Goal: Use online tool/utility: Use online tool/utility

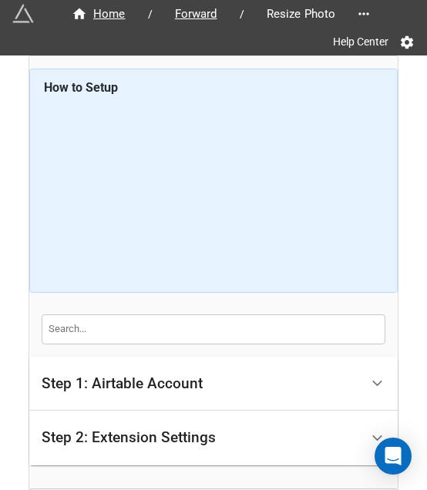
scroll to position [159, 0]
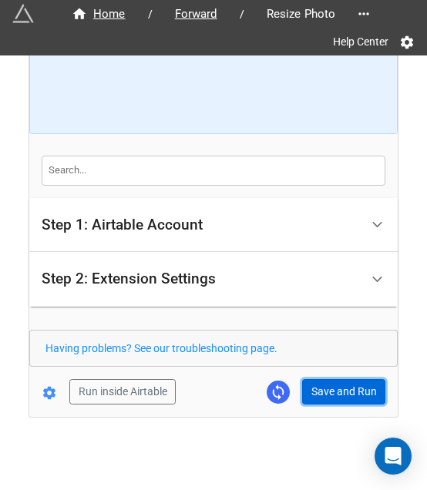
drag, startPoint x: 333, startPoint y: 391, endPoint x: 389, endPoint y: 386, distance: 56.5
click at [333, 391] on button "Save and Run" at bounding box center [343, 392] width 83 height 26
drag, startPoint x: 327, startPoint y: 383, endPoint x: 345, endPoint y: 383, distance: 18.5
click at [327, 383] on button "Save and Run" at bounding box center [343, 392] width 83 height 26
click at [340, 380] on button "Save and Run" at bounding box center [343, 392] width 83 height 26
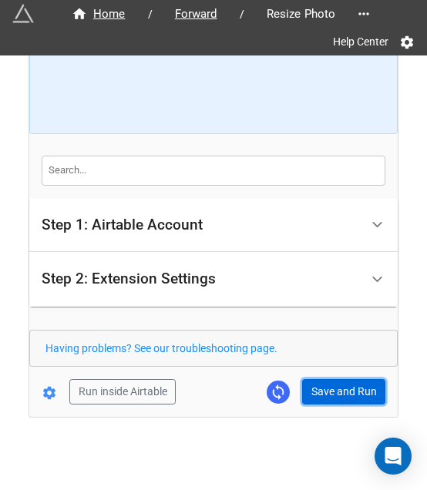
click at [334, 399] on button "Save and Run" at bounding box center [343, 392] width 83 height 26
click at [308, 387] on button "Save and Run" at bounding box center [343, 392] width 83 height 26
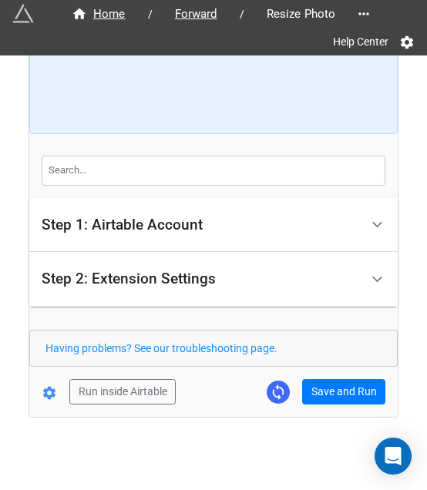
click at [349, 402] on div "Home / Forward / Resize Photo Help Center How to Setup Step 1: Airtable Account…" at bounding box center [213, 157] width 369 height 520
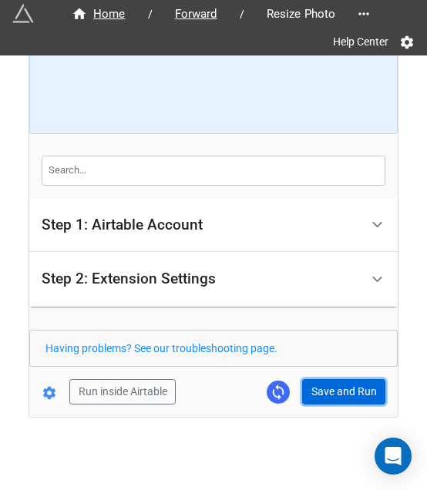
click at [355, 383] on button "Save and Run" at bounding box center [343, 392] width 83 height 26
click at [333, 392] on button "Save and Run" at bounding box center [343, 392] width 83 height 26
drag, startPoint x: 328, startPoint y: 388, endPoint x: 307, endPoint y: 488, distance: 102.5
click at [328, 388] on button "Save and Run" at bounding box center [343, 392] width 83 height 26
click at [330, 389] on button "Save and Run" at bounding box center [343, 392] width 83 height 26
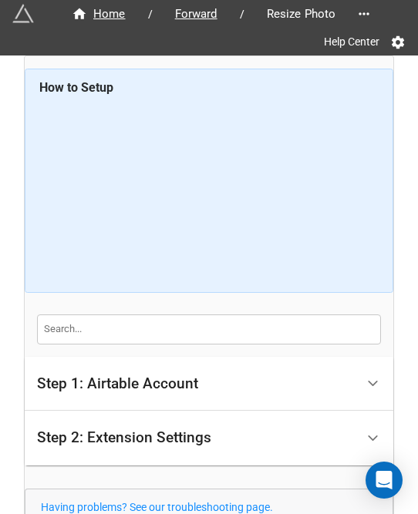
scroll to position [135, 0]
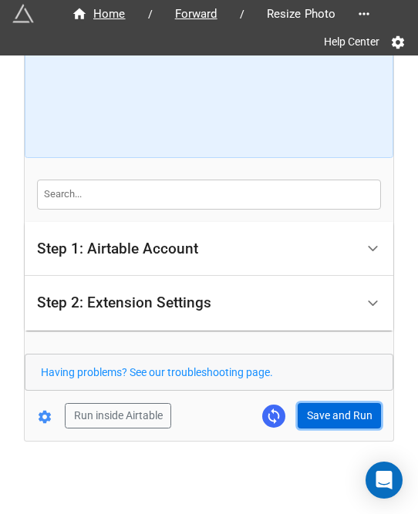
click at [352, 420] on button "Save and Run" at bounding box center [339, 416] width 83 height 26
drag, startPoint x: 344, startPoint y: 417, endPoint x: 356, endPoint y: 416, distance: 12.4
click at [344, 417] on button "Save and Run" at bounding box center [339, 416] width 83 height 26
click at [348, 423] on button "Save and Run" at bounding box center [339, 416] width 83 height 26
click at [332, 399] on form "How to Setup Step 1: Airtable Account Airtable User API Key Manna-Sinsub Airtab…" at bounding box center [209, 181] width 369 height 495
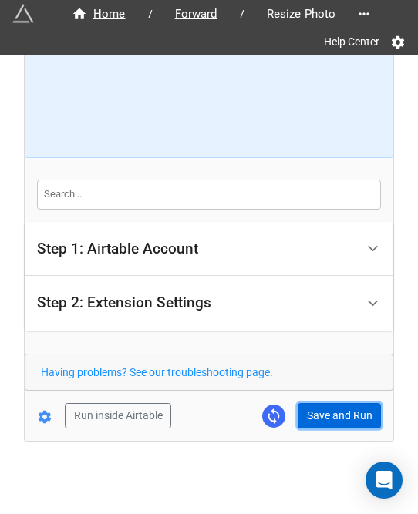
click at [330, 414] on button "Save and Run" at bounding box center [339, 416] width 83 height 26
click at [326, 414] on button "Save and Run" at bounding box center [339, 416] width 83 height 26
drag, startPoint x: 318, startPoint y: 411, endPoint x: 392, endPoint y: 358, distance: 91.8
click at [318, 411] on button "Save and Run" at bounding box center [339, 416] width 83 height 26
drag, startPoint x: 330, startPoint y: 413, endPoint x: 349, endPoint y: 409, distance: 18.9
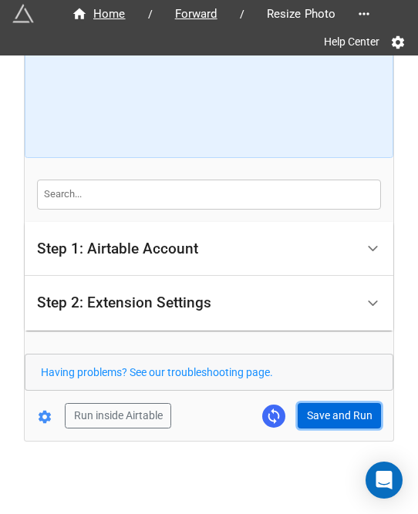
click at [332, 413] on button "Save and Run" at bounding box center [339, 416] width 83 height 26
click at [334, 409] on button "Save and Run" at bounding box center [339, 416] width 83 height 26
click at [332, 408] on button "Save and Run" at bounding box center [339, 416] width 83 height 26
drag, startPoint x: 313, startPoint y: 407, endPoint x: 402, endPoint y: 420, distance: 90.4
click at [313, 407] on button "Save and Run" at bounding box center [339, 416] width 83 height 26
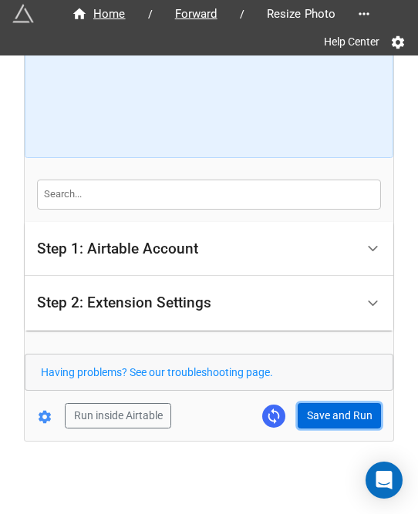
click at [335, 414] on button "Save and Run" at bounding box center [339, 416] width 83 height 26
click at [341, 406] on button "Save and Run" at bounding box center [339, 416] width 83 height 26
click at [348, 406] on button "Save and Run" at bounding box center [339, 416] width 83 height 26
drag, startPoint x: 358, startPoint y: 396, endPoint x: 352, endPoint y: 402, distance: 9.3
click at [357, 397] on form "How to Setup Step 1: Airtable Account Airtable User API Key Manna-Sinsub Airtab…" at bounding box center [209, 181] width 369 height 495
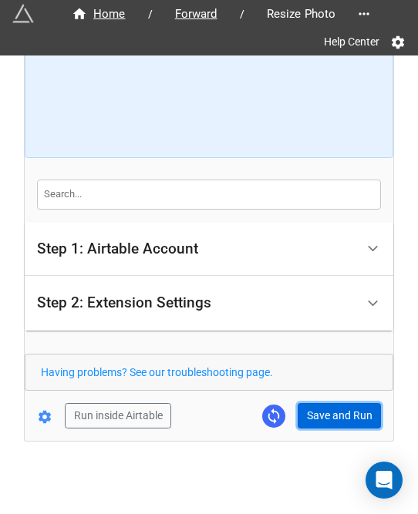
click at [350, 403] on button "Save and Run" at bounding box center [339, 416] width 83 height 26
click at [318, 413] on button "Save and Run" at bounding box center [339, 416] width 83 height 26
click at [318, 408] on button "Save and Run" at bounding box center [339, 416] width 83 height 26
drag, startPoint x: 322, startPoint y: 409, endPoint x: 337, endPoint y: 396, distance: 20.2
click at [322, 409] on button "Save and Run" at bounding box center [339, 416] width 83 height 26
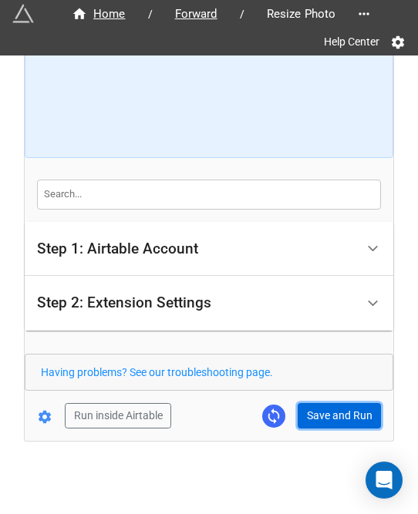
click at [312, 414] on button "Save and Run" at bounding box center [339, 416] width 83 height 26
click at [347, 403] on button "Save and Run" at bounding box center [339, 416] width 83 height 26
